Goal: Information Seeking & Learning: Learn about a topic

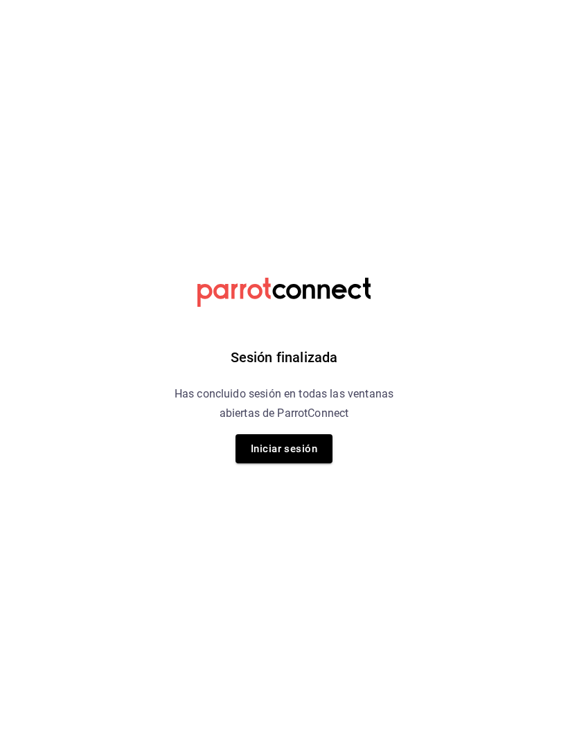
click at [296, 448] on button "Iniciar sesión" at bounding box center [283, 448] width 97 height 29
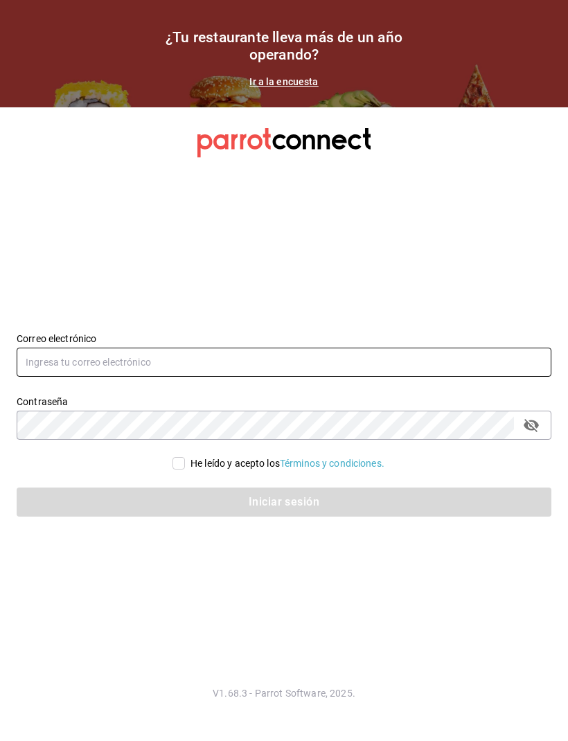
click at [127, 377] on input "text" at bounding box center [284, 362] width 535 height 29
type input "R"
type input "rossyevol@hotmail.com"
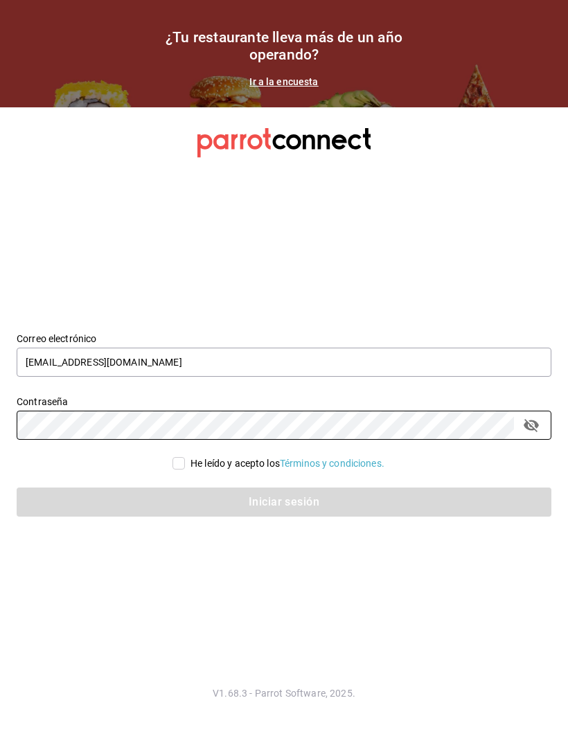
click at [178, 469] on input "He leído y acepto los Términos y condiciones." at bounding box center [178, 463] width 12 height 12
checkbox input "true"
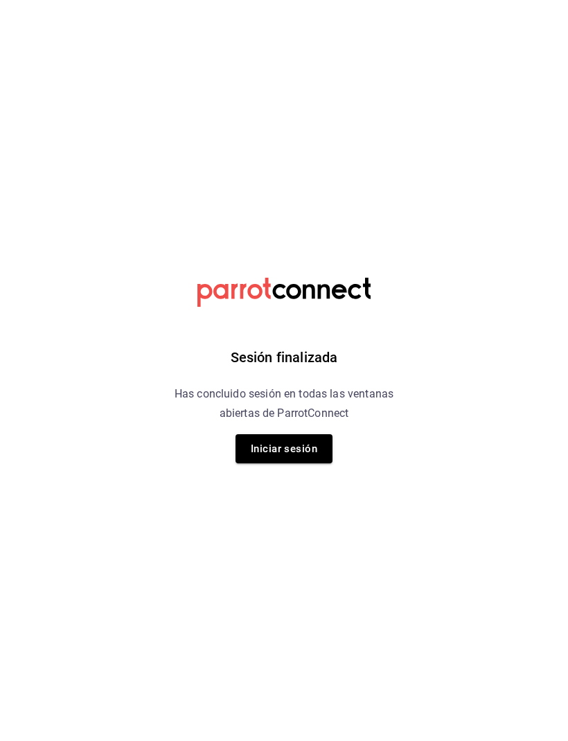
click at [283, 445] on button "Iniciar sesión" at bounding box center [283, 448] width 97 height 29
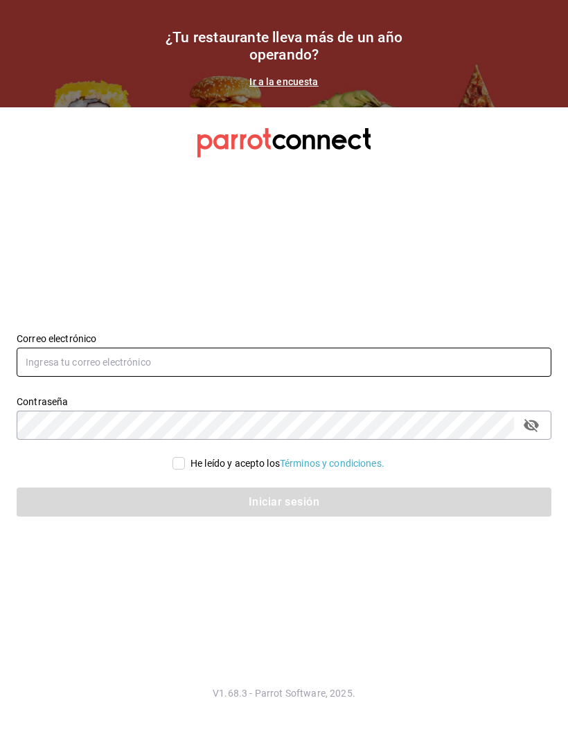
click at [91, 377] on input "text" at bounding box center [284, 362] width 535 height 29
type input "rossyevol@hotmail.com"
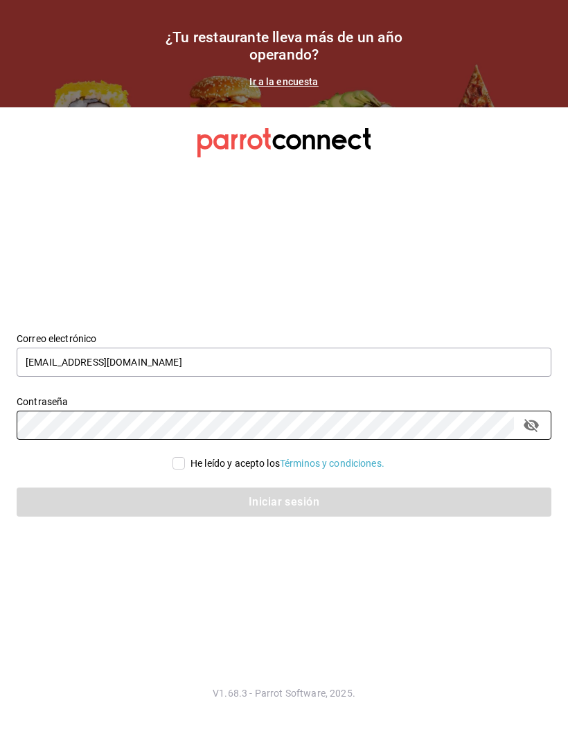
click at [181, 469] on input "He leído y acepto los Términos y condiciones." at bounding box center [178, 463] width 12 height 12
checkbox input "true"
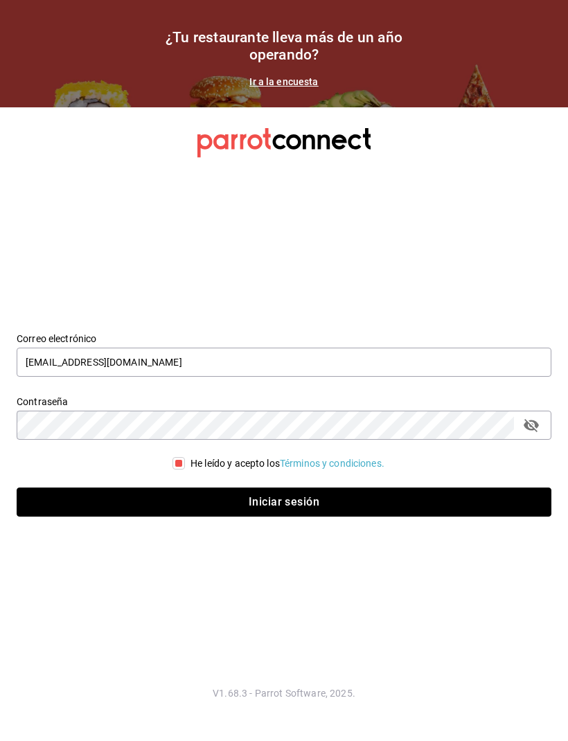
click at [273, 517] on button "Iniciar sesión" at bounding box center [284, 501] width 535 height 29
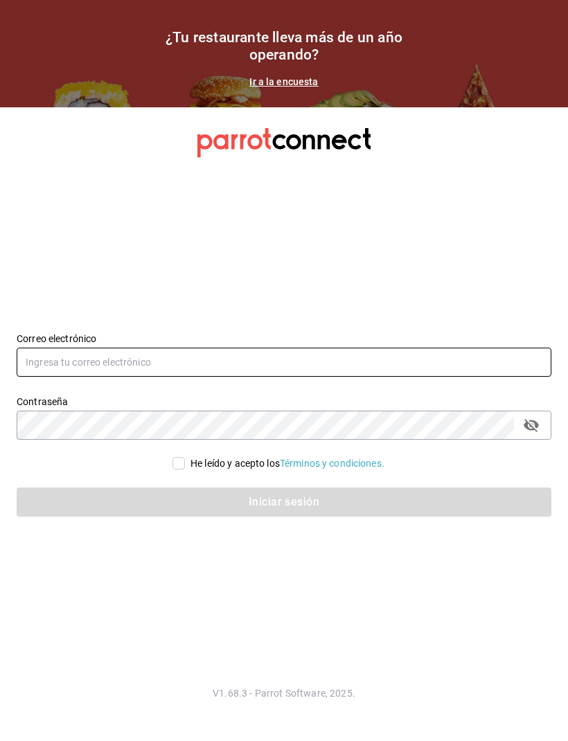
click at [110, 376] on input "text" at bounding box center [284, 362] width 535 height 29
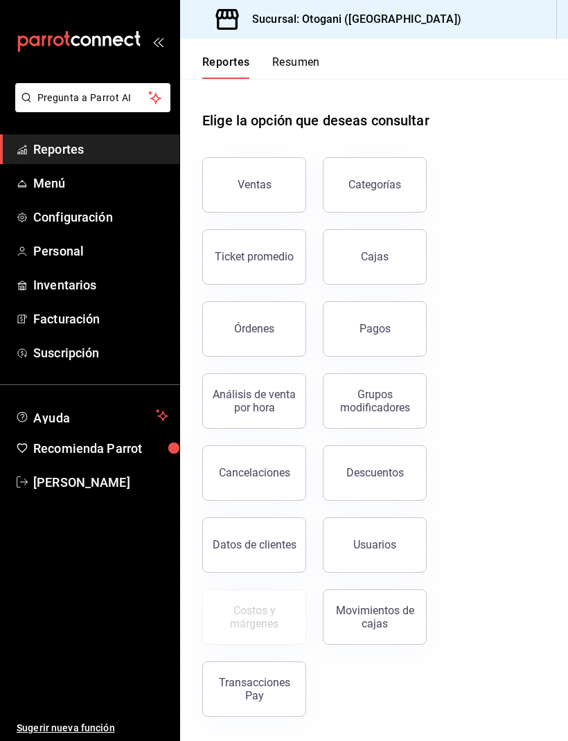
click at [260, 192] on button "Ventas" at bounding box center [254, 184] width 104 height 55
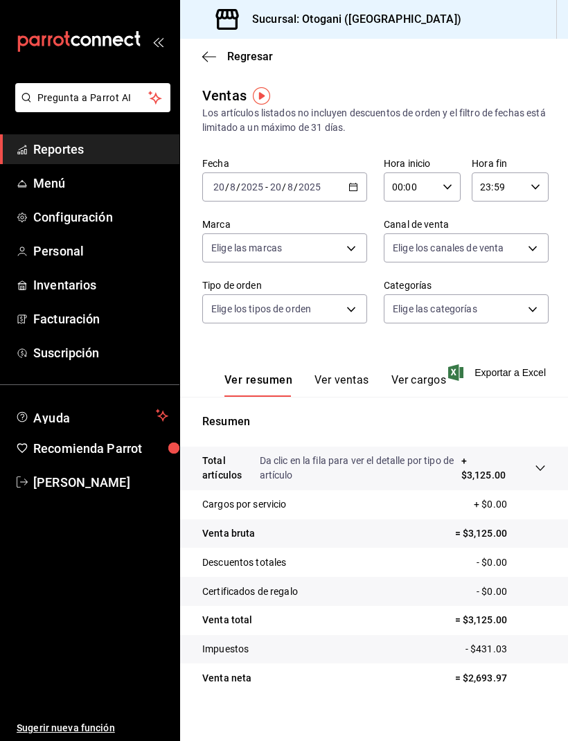
click at [343, 379] on button "Ver ventas" at bounding box center [341, 385] width 55 height 24
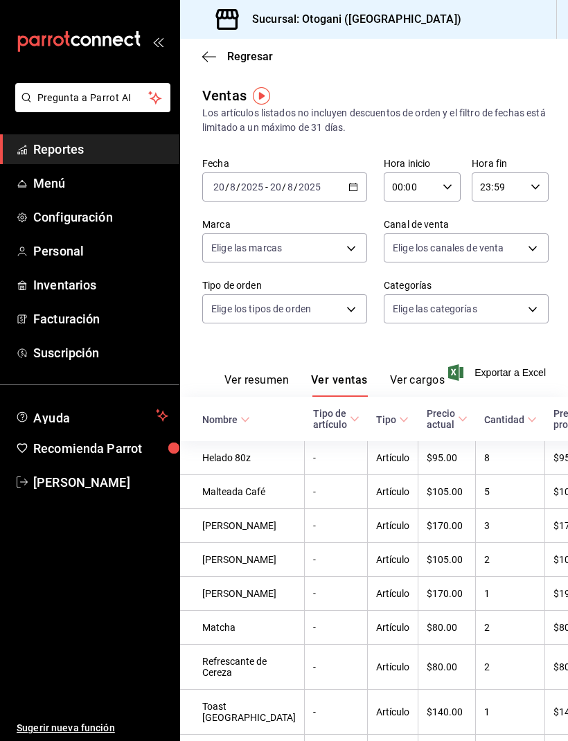
click at [262, 379] on button "Ver resumen" at bounding box center [256, 385] width 64 height 24
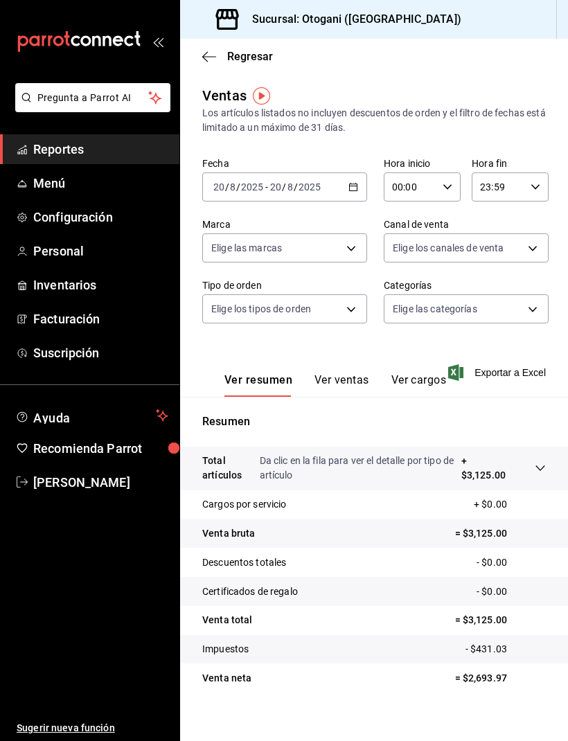
click at [544, 463] on div at bounding box center [526, 468] width 39 height 29
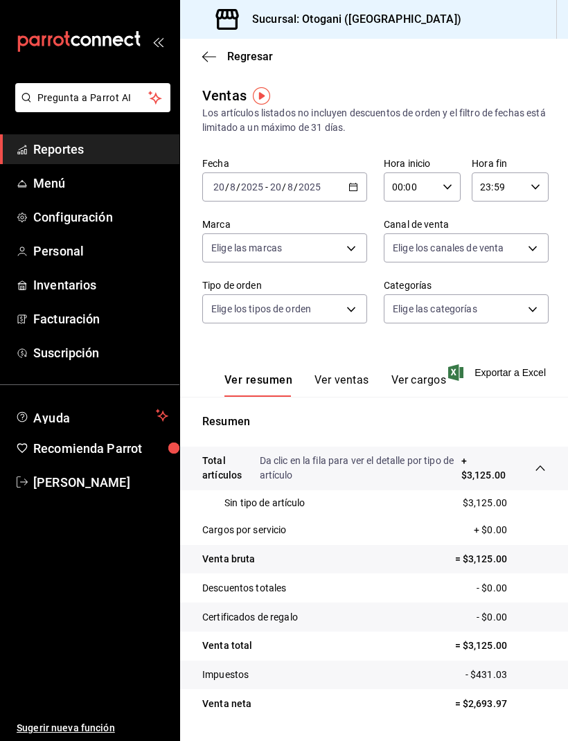
click at [350, 374] on button "Ver ventas" at bounding box center [341, 385] width 55 height 24
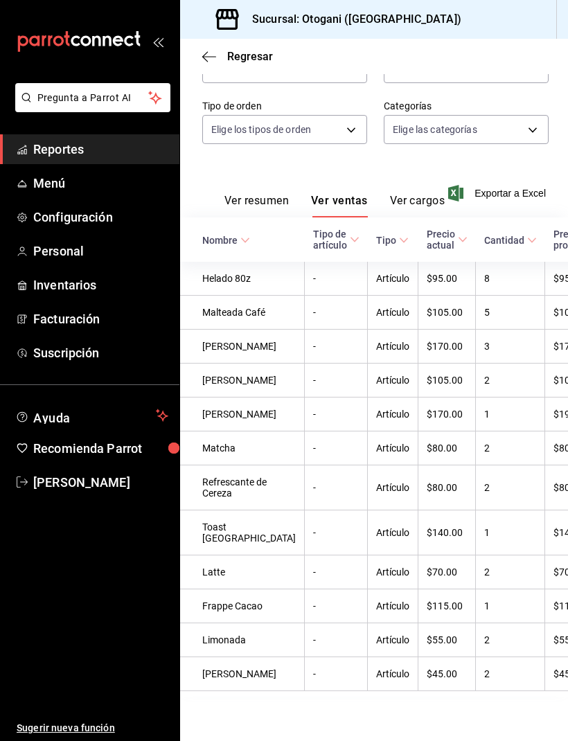
scroll to position [0, 7]
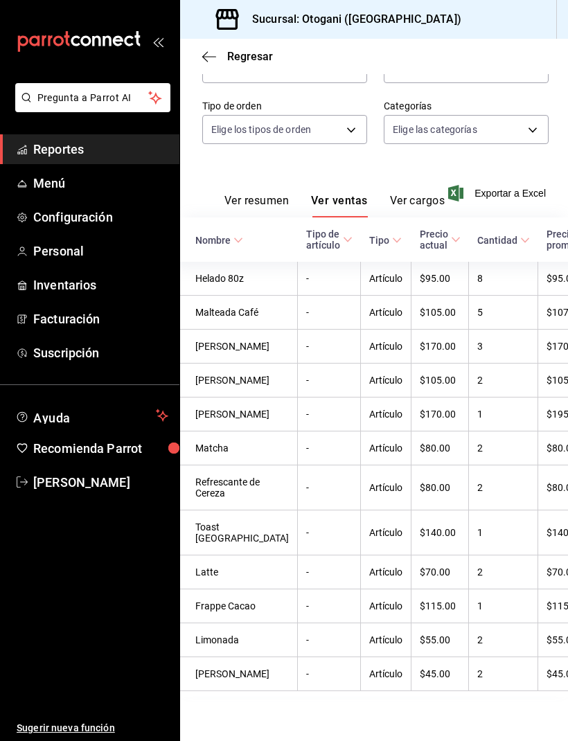
click at [407, 194] on button "Ver cargos" at bounding box center [417, 206] width 55 height 24
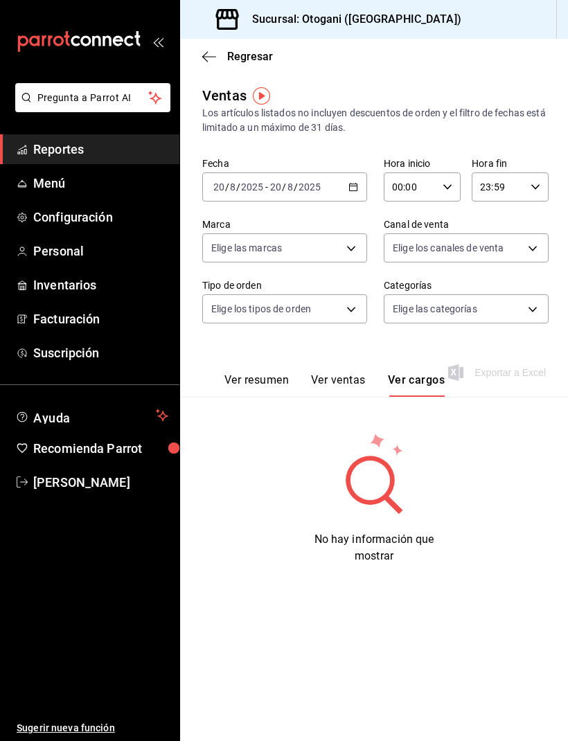
click at [271, 375] on button "Ver resumen" at bounding box center [256, 385] width 64 height 24
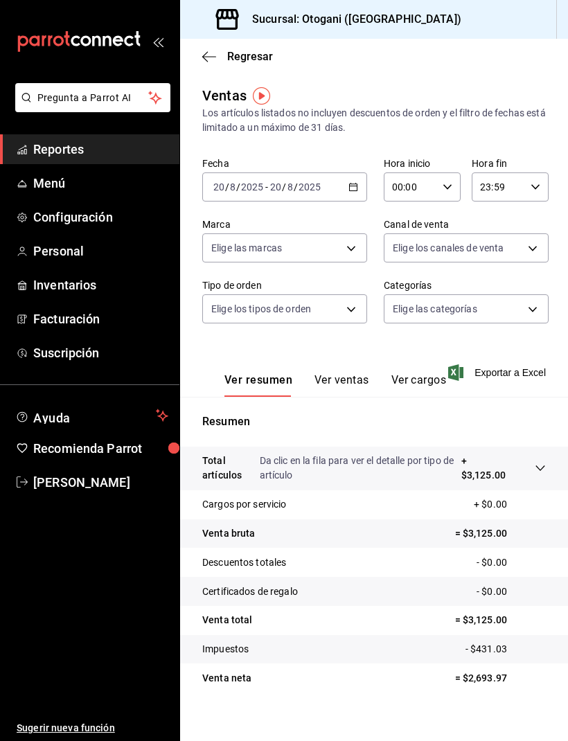
click at [219, 55] on span "Regresar" at bounding box center [237, 56] width 71 height 13
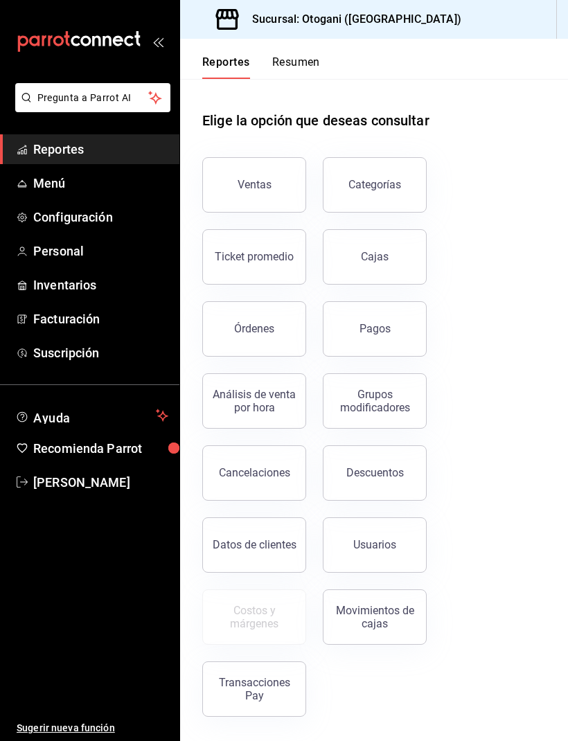
click at [260, 178] on button "Ventas" at bounding box center [254, 184] width 104 height 55
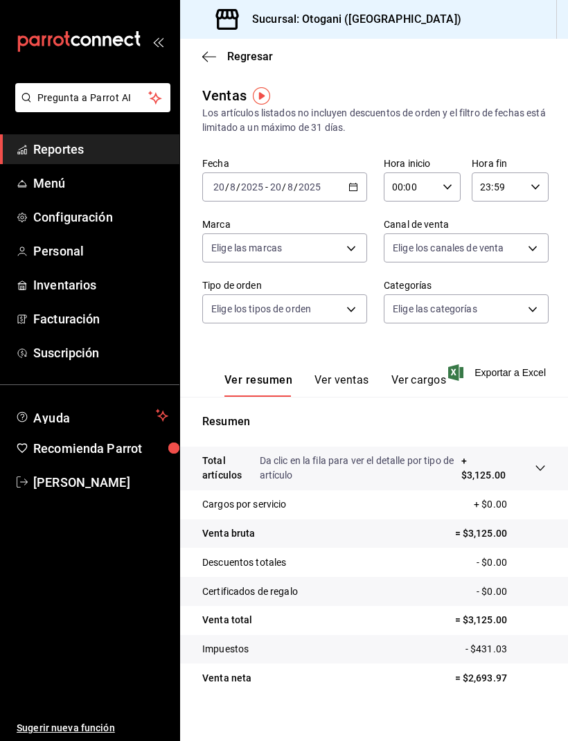
click at [511, 246] on body "Pregunta a Parrot AI Reportes Menú Configuración Personal Inventarios Facturaci…" at bounding box center [284, 370] width 568 height 741
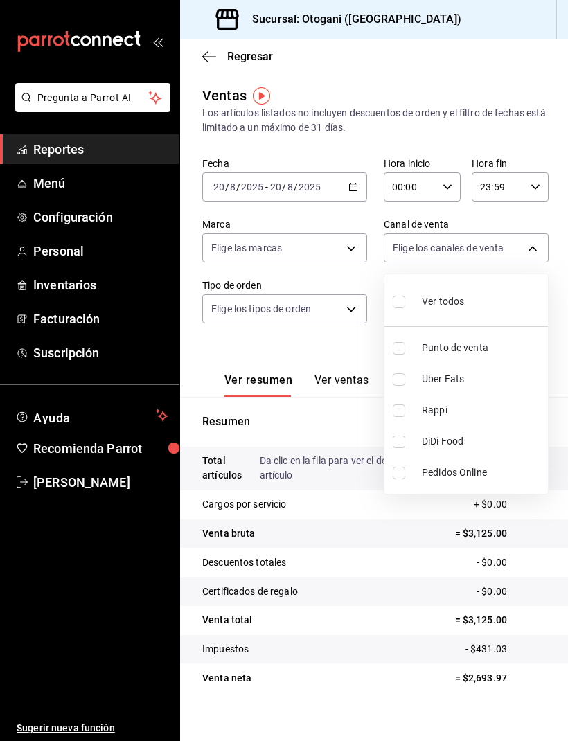
click at [511, 247] on div at bounding box center [284, 370] width 568 height 741
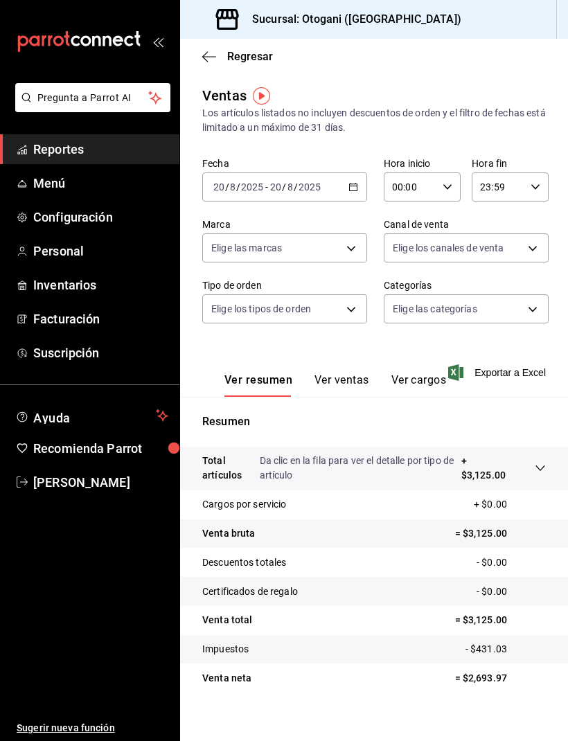
click at [483, 303] on body "Pregunta a Parrot AI Reportes Menú Configuración Personal Inventarios Facturaci…" at bounding box center [284, 370] width 568 height 741
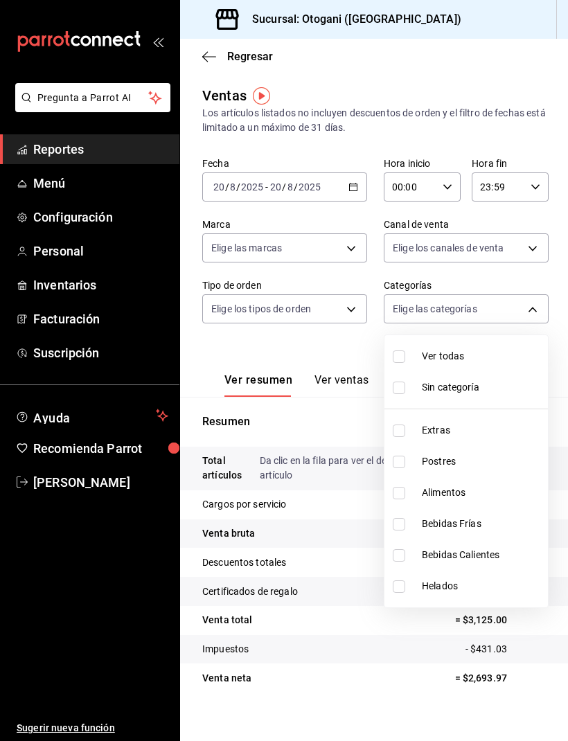
click at [483, 56] on div at bounding box center [284, 370] width 568 height 741
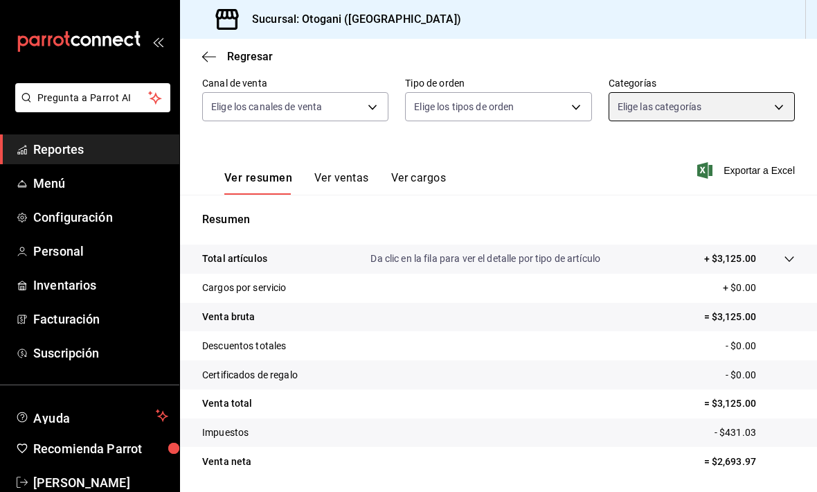
scroll to position [126, 0]
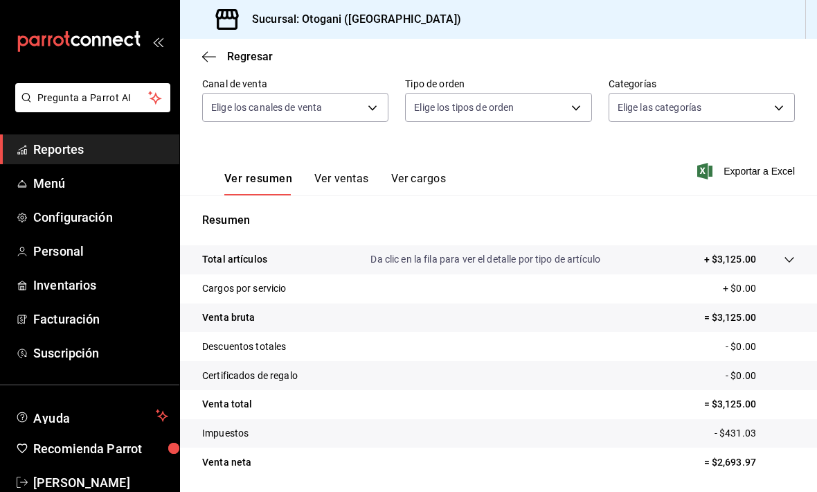
click at [334, 176] on button "Ver ventas" at bounding box center [341, 184] width 55 height 24
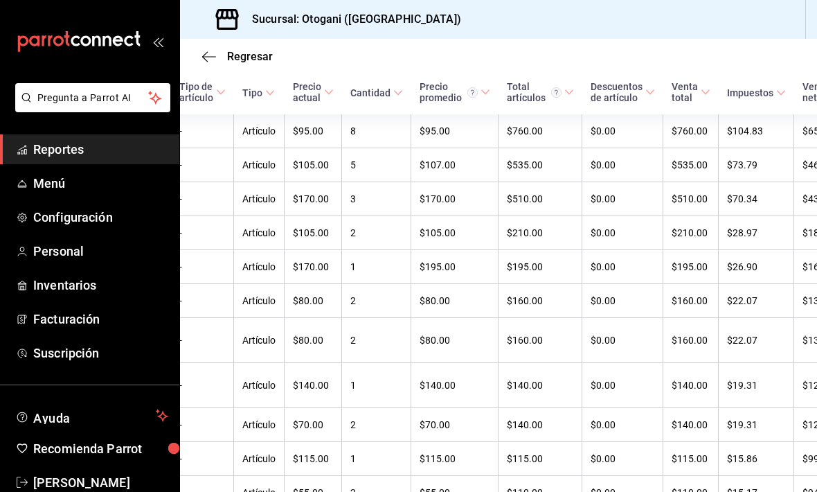
scroll to position [0, 132]
click at [207, 53] on icon "button" at bounding box center [209, 57] width 14 height 12
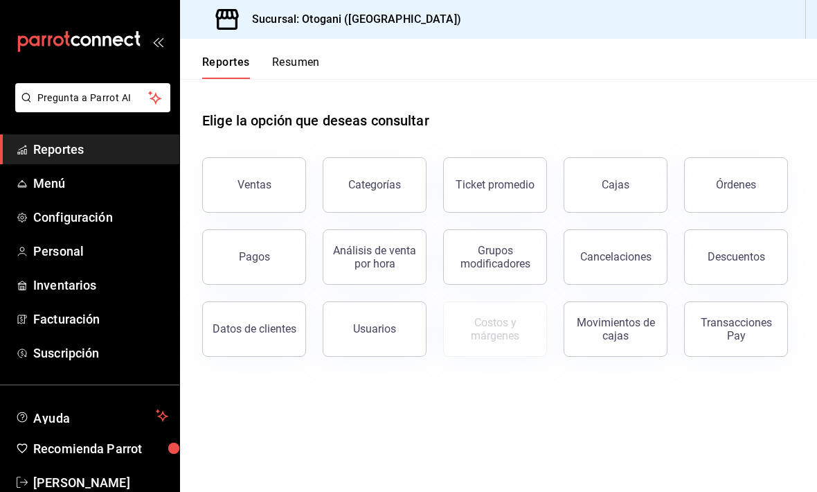
click at [388, 247] on div "Análisis de venta por hora" at bounding box center [375, 257] width 86 height 26
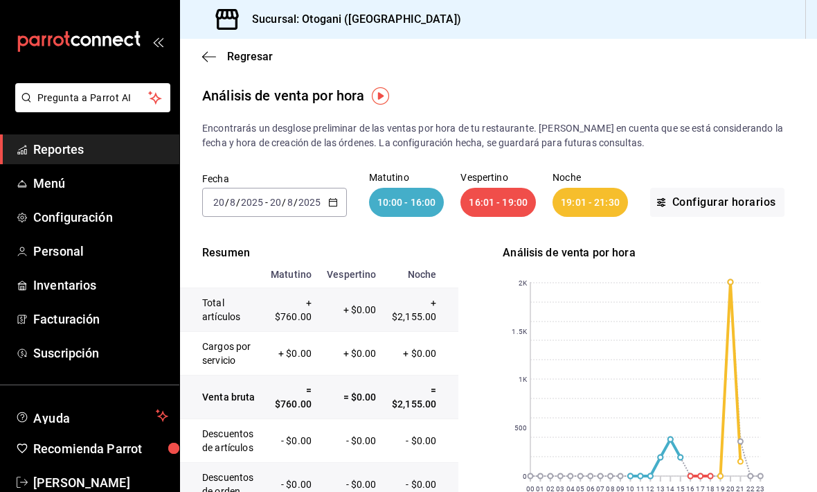
click at [204, 55] on icon "button" at bounding box center [209, 57] width 14 height 12
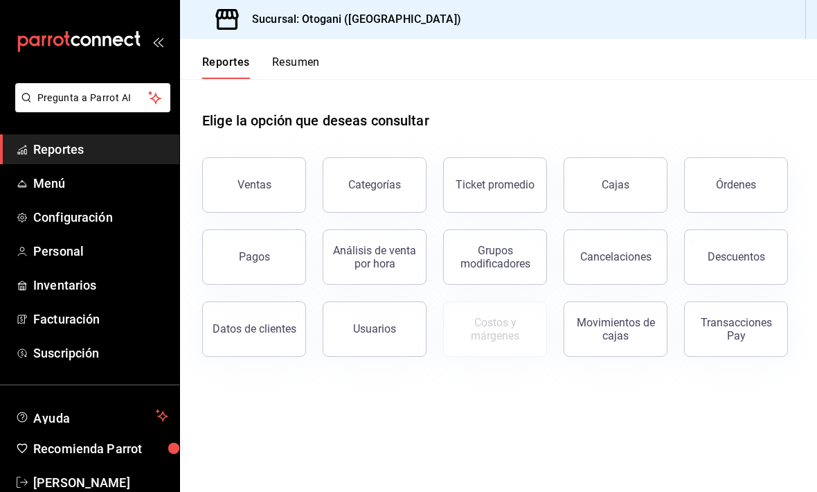
click at [567, 183] on div "Cajas" at bounding box center [616, 184] width 28 height 13
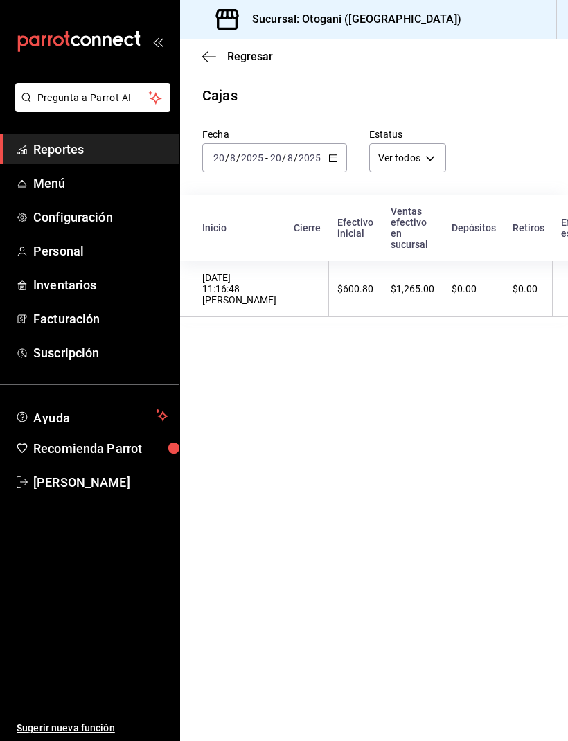
click at [217, 57] on span "Regresar" at bounding box center [237, 56] width 71 height 13
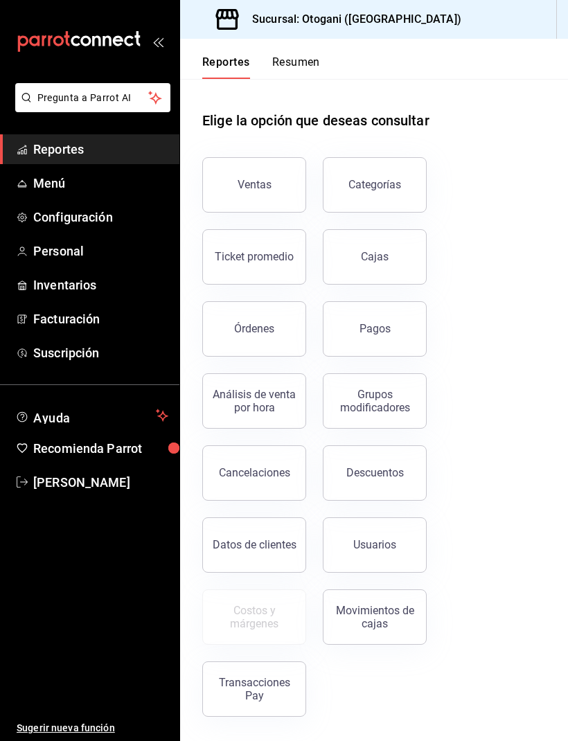
click at [260, 330] on div "Órdenes" at bounding box center [254, 328] width 40 height 13
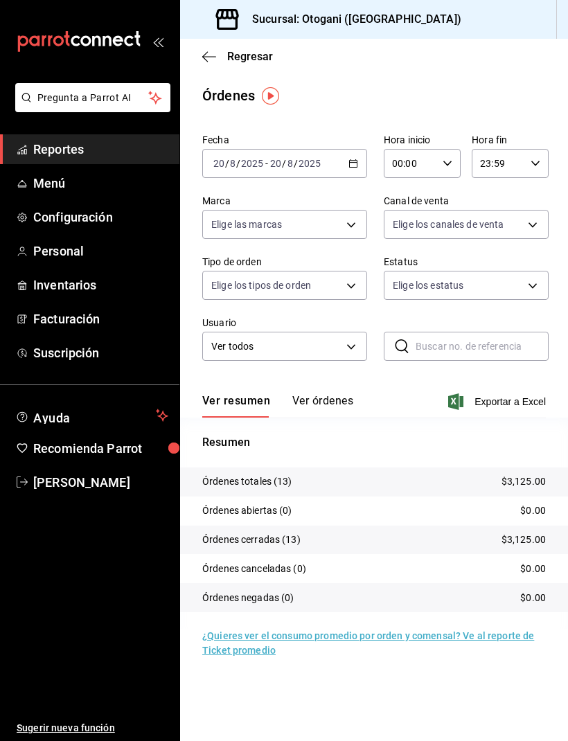
click at [213, 57] on icon "button" at bounding box center [209, 57] width 14 height 12
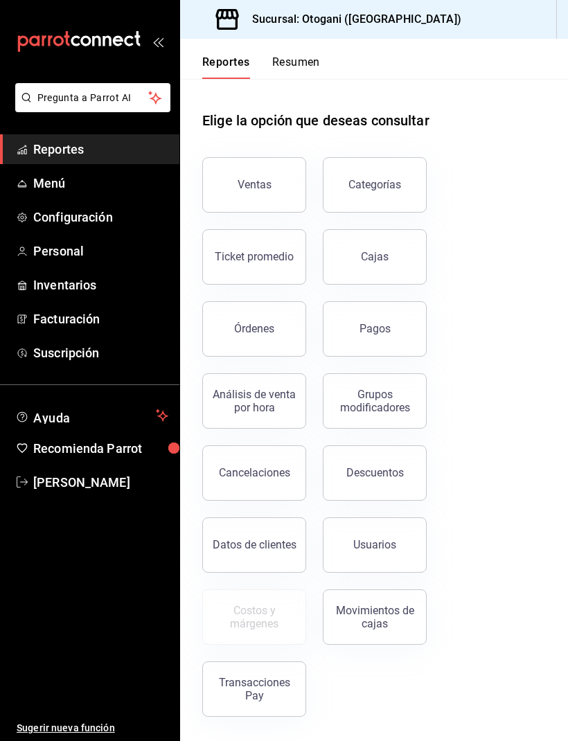
click at [367, 181] on div "Categorías" at bounding box center [374, 184] width 53 height 13
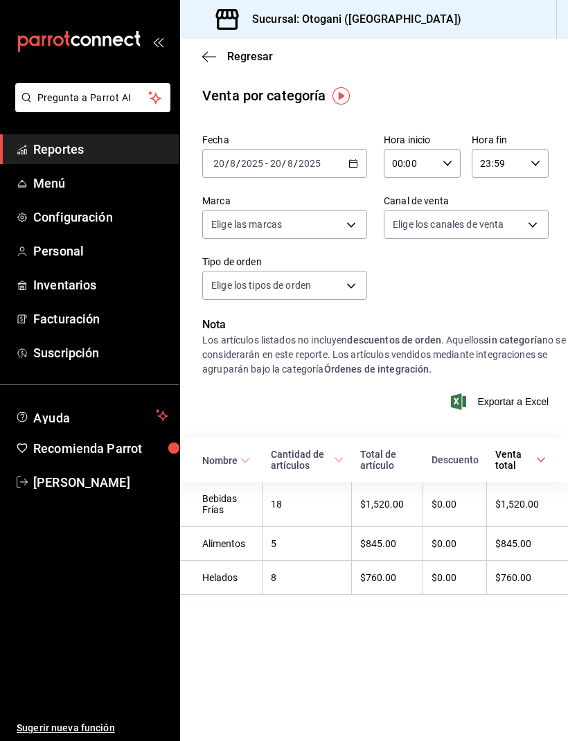
click at [211, 61] on icon "button" at bounding box center [209, 57] width 14 height 12
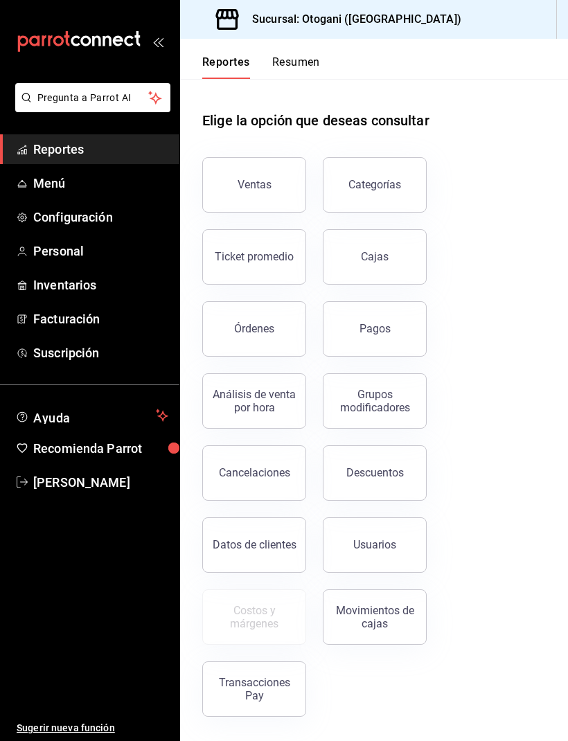
click at [258, 183] on div "Ventas" at bounding box center [254, 184] width 34 height 13
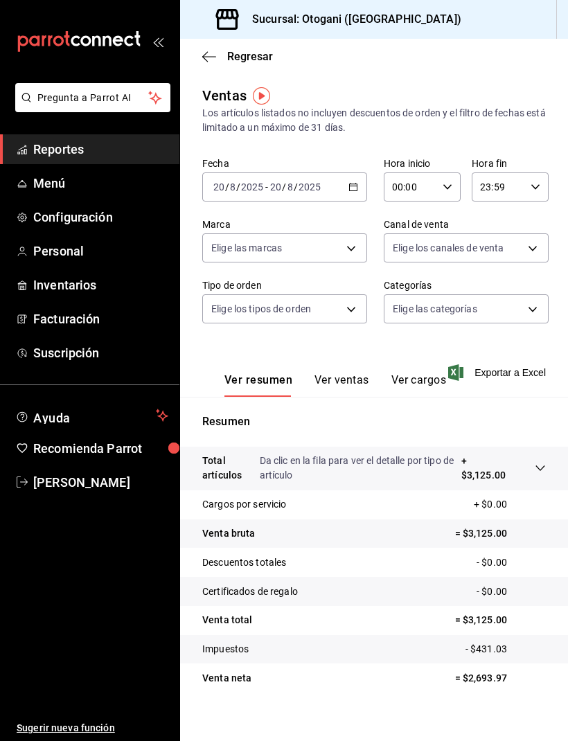
click at [546, 467] on tr "Total artículos Da clic en la fila para ver el detalle por tipo de artículo + $…" at bounding box center [374, 469] width 388 height 44
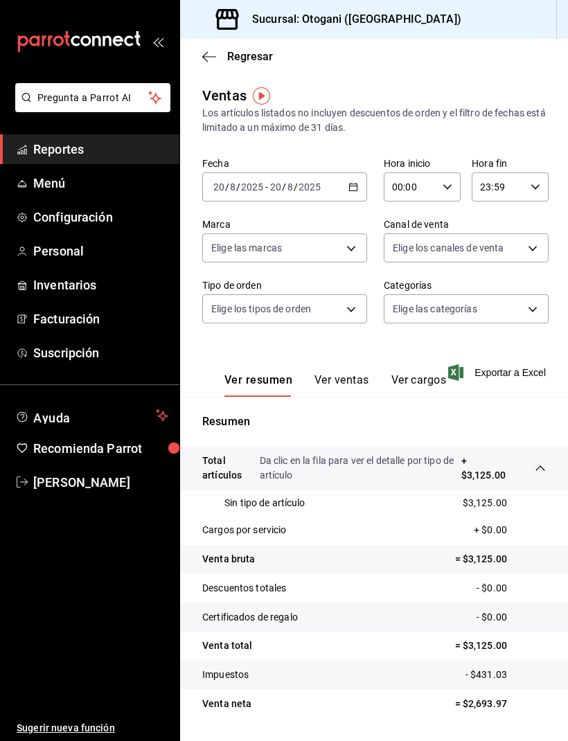
click at [541, 466] on icon at bounding box center [540, 468] width 11 height 11
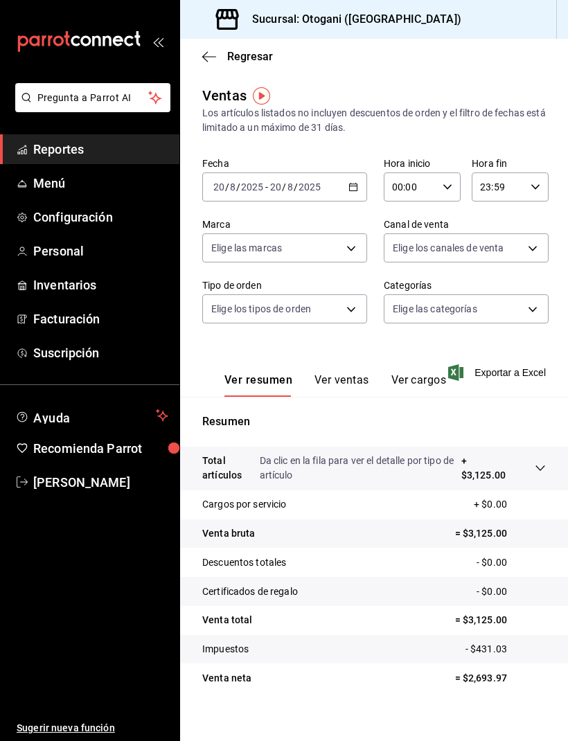
click at [329, 376] on button "Ver ventas" at bounding box center [341, 385] width 55 height 24
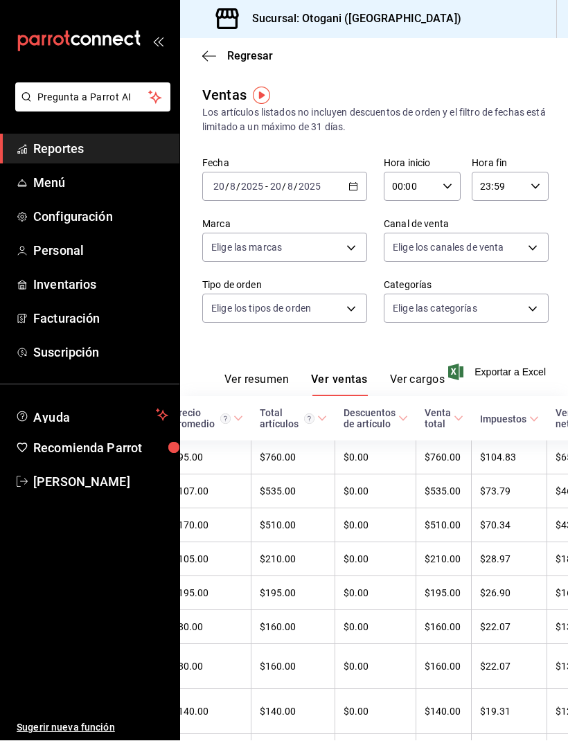
click at [414, 368] on div "Ver resumen Ver ventas Ver cargos" at bounding box center [323, 377] width 242 height 40
click at [412, 378] on button "Ver cargos" at bounding box center [417, 385] width 55 height 24
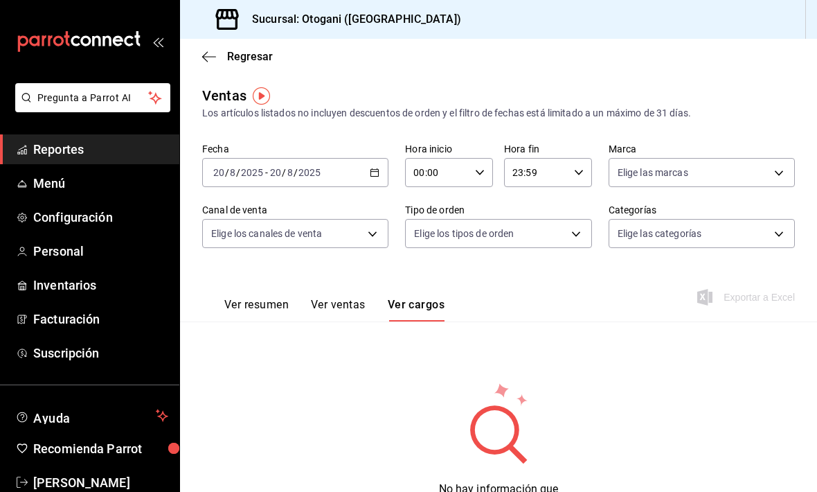
click at [220, 55] on span "Regresar" at bounding box center [237, 56] width 71 height 13
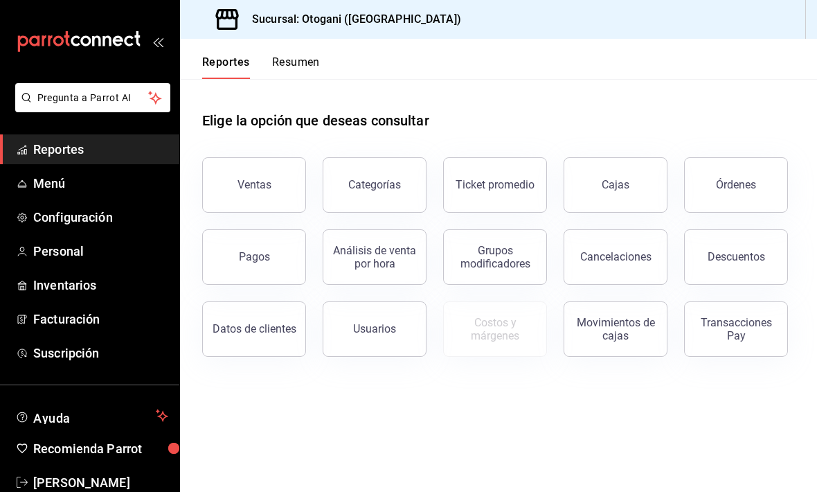
click at [389, 270] on button "Análisis de venta por hora" at bounding box center [375, 256] width 104 height 55
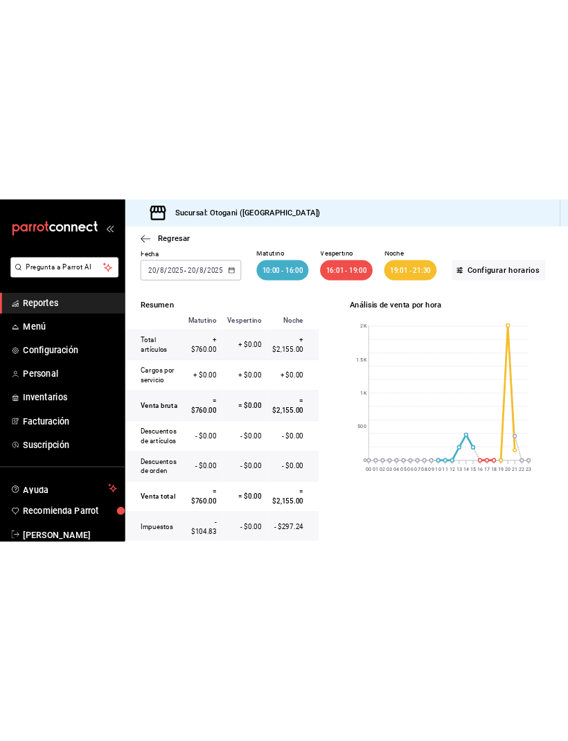
scroll to position [96, 0]
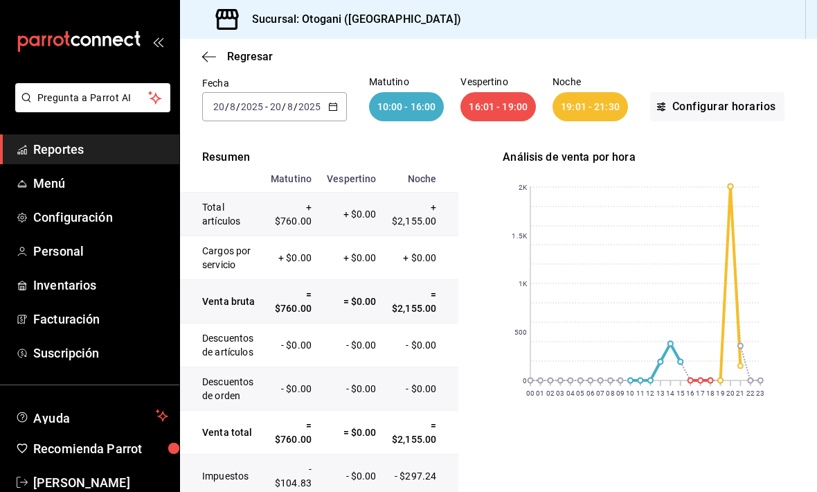
click at [410, 98] on div "10:00 - 16:00" at bounding box center [406, 106] width 75 height 29
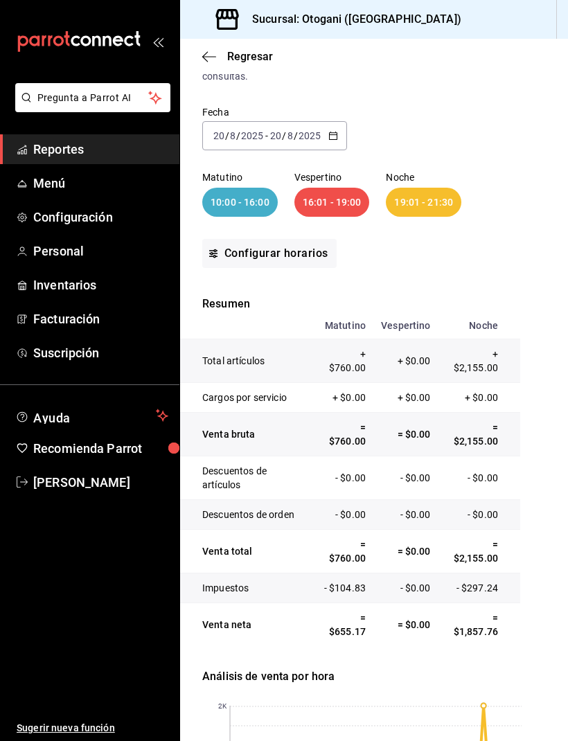
click at [211, 59] on icon "button" at bounding box center [209, 57] width 14 height 12
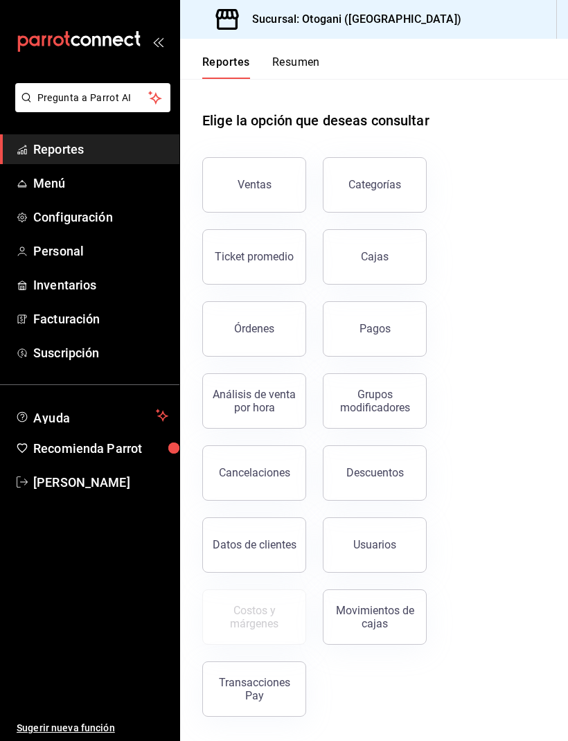
click at [270, 543] on div "Datos de clientes" at bounding box center [255, 544] width 84 height 13
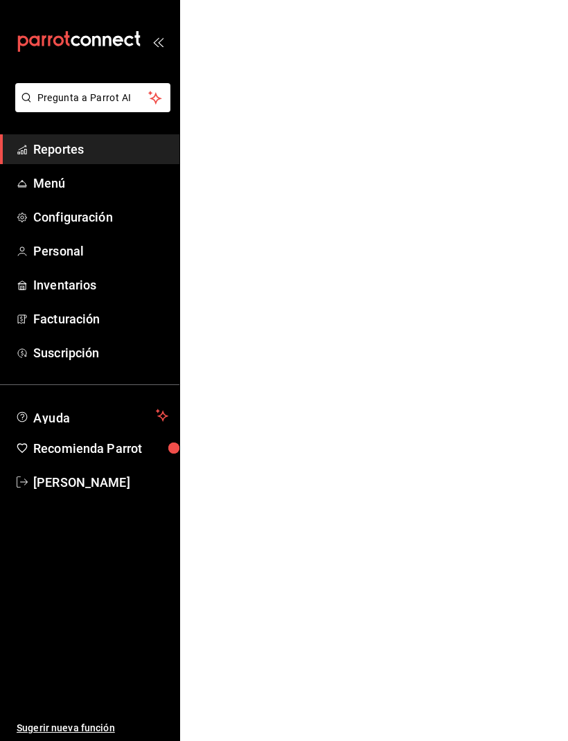
scroll to position [1, 0]
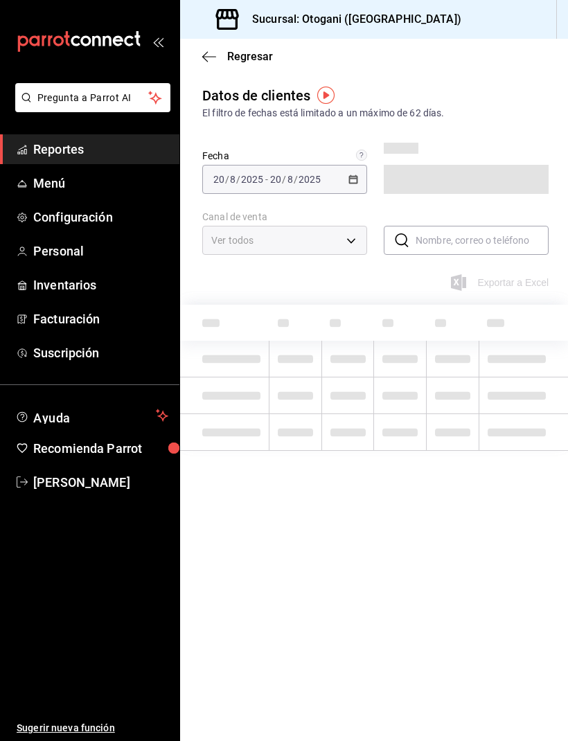
type input "PARROT,DIDI_FOOD,ONLINE"
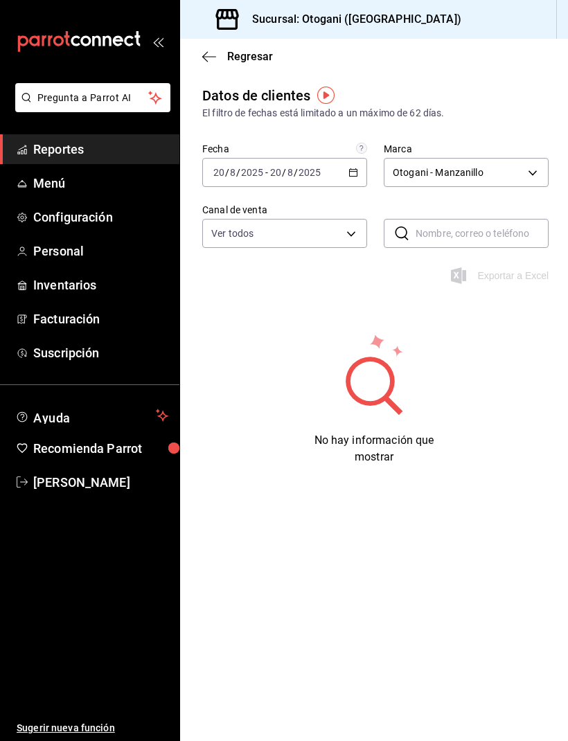
click at [221, 53] on span "Regresar" at bounding box center [237, 56] width 71 height 13
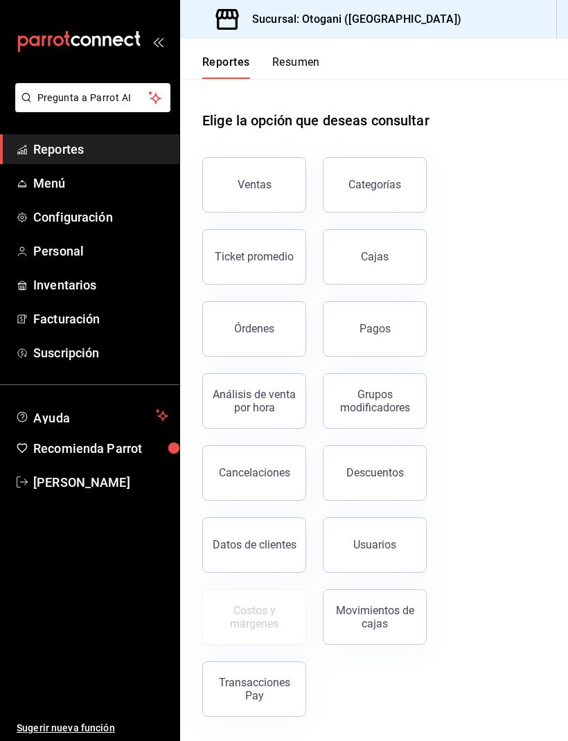
click at [262, 315] on button "Órdenes" at bounding box center [254, 328] width 104 height 55
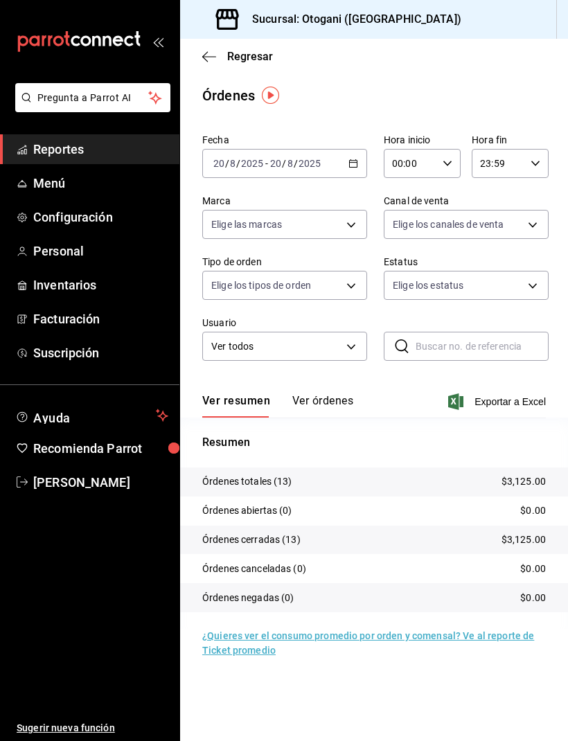
click at [215, 51] on icon "button" at bounding box center [209, 57] width 14 height 12
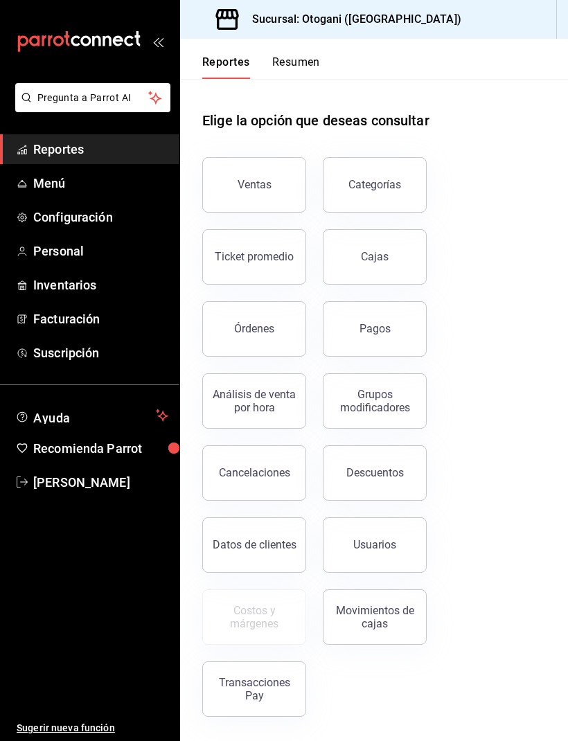
click at [373, 337] on button "Pagos" at bounding box center [375, 328] width 104 height 55
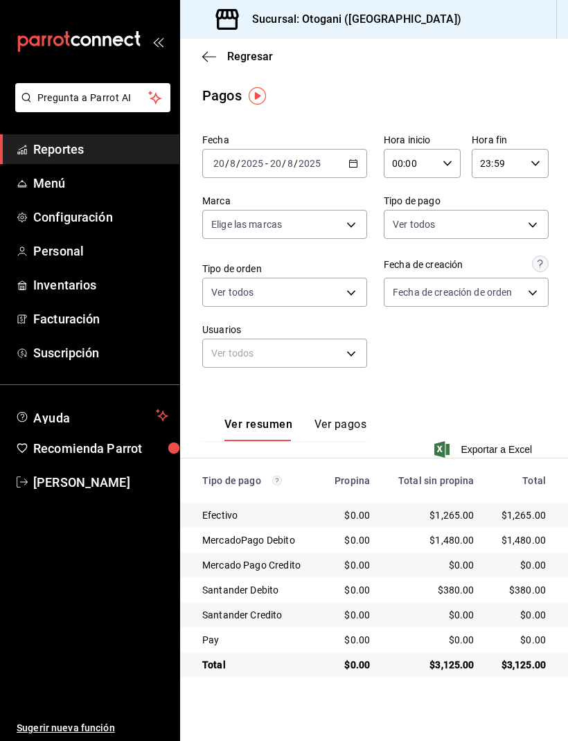
click at [350, 418] on button "Ver pagos" at bounding box center [340, 430] width 52 height 24
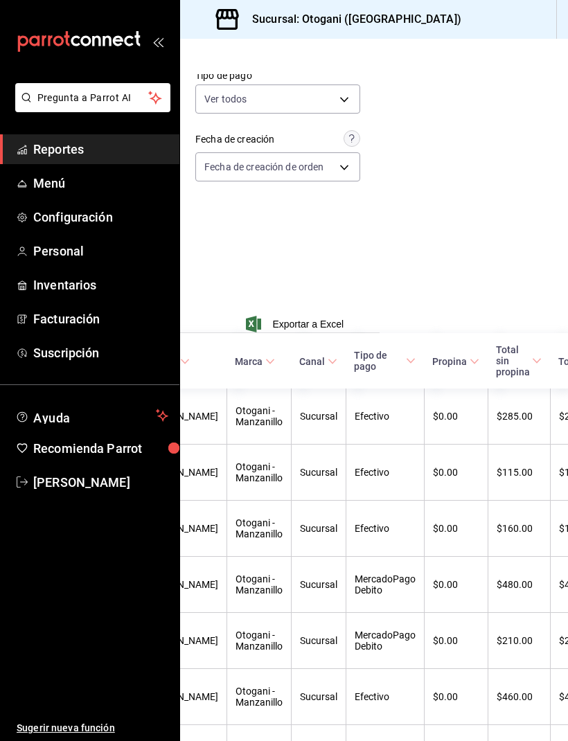
scroll to position [125, 188]
click at [396, 352] on span "Tipo de pago" at bounding box center [386, 361] width 62 height 22
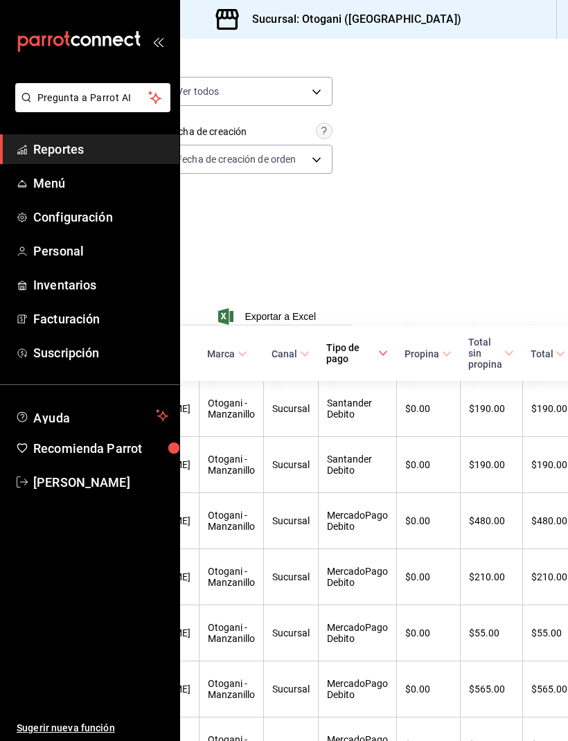
scroll to position [133, 215]
click at [366, 348] on span "Tipo de pago" at bounding box center [358, 353] width 62 height 22
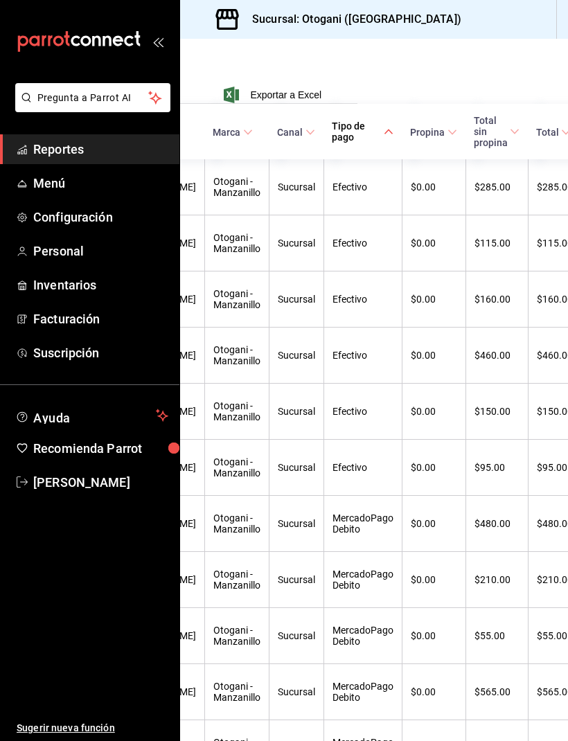
scroll to position [355, 212]
click at [382, 130] on icon at bounding box center [387, 132] width 10 height 10
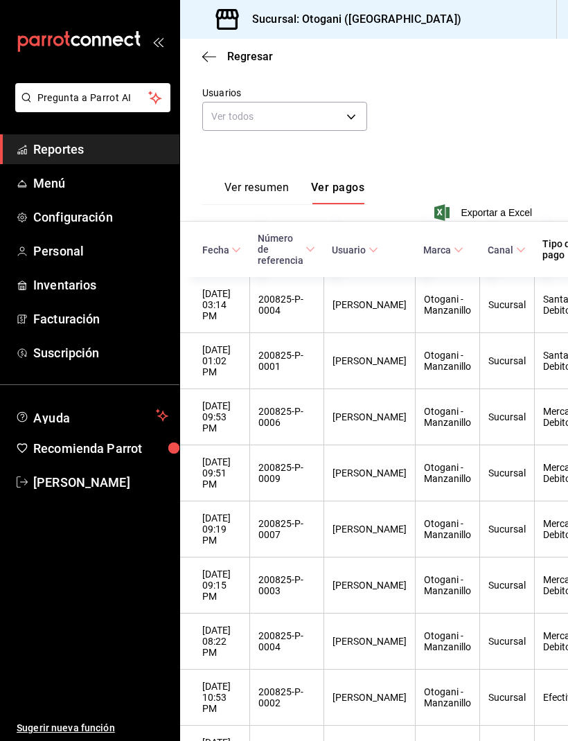
scroll to position [237, 0]
click at [228, 251] on span "Fecha" at bounding box center [221, 249] width 39 height 11
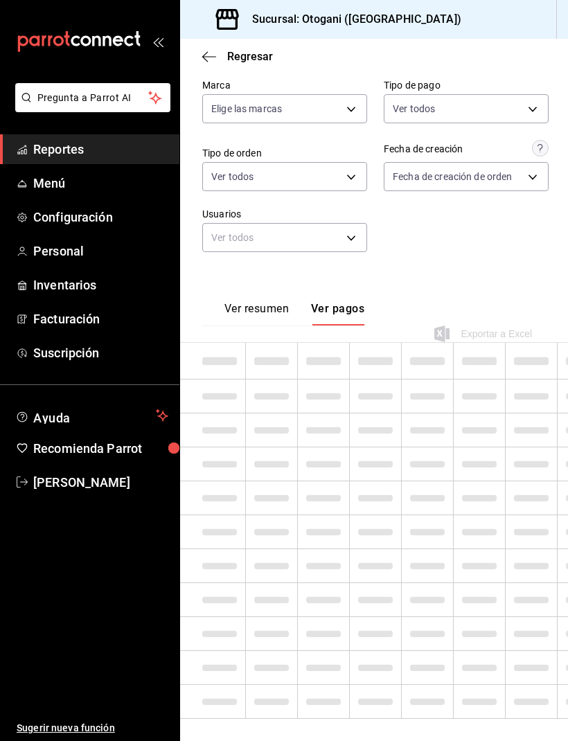
scroll to position [77, 0]
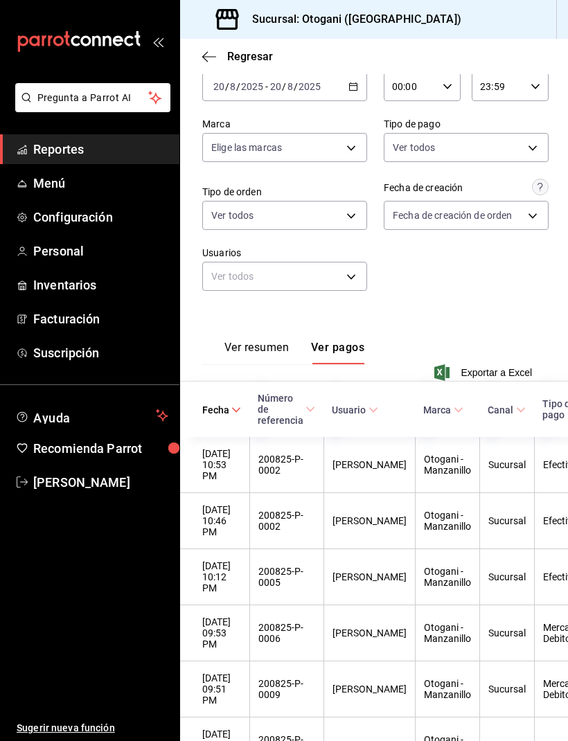
click at [226, 406] on span "Fecha" at bounding box center [221, 409] width 39 height 11
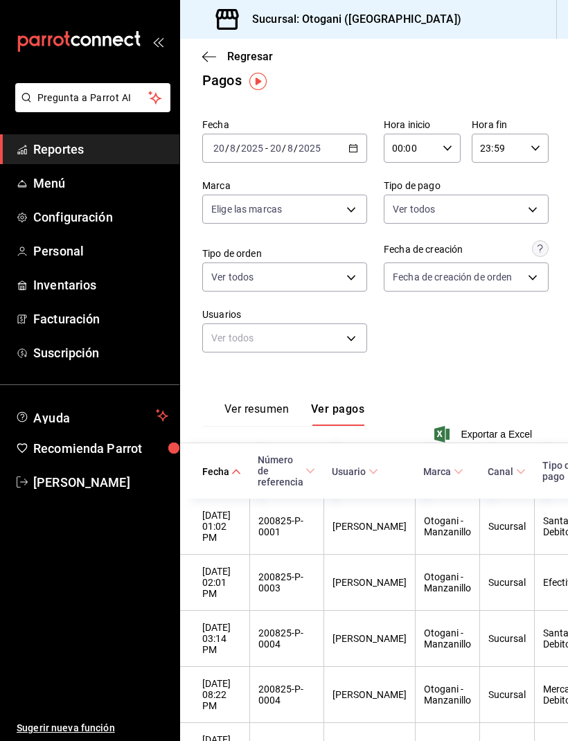
scroll to position [15, 0]
click at [63, 186] on span "Menú" at bounding box center [100, 183] width 135 height 19
